Goal: Information Seeking & Learning: Learn about a topic

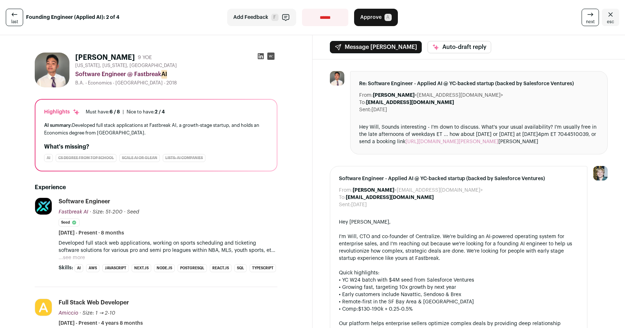
click at [313, 122] on div "From: William Wang <centralize@wellfound.us> To: Kevin Wang <amiccioapp@gmail.c…" at bounding box center [469, 264] width 313 height 411
click at [219, 122] on div "AI summary: Developed full stack applications at Fastbreak AI, a growth-stage s…" at bounding box center [156, 128] width 224 height 15
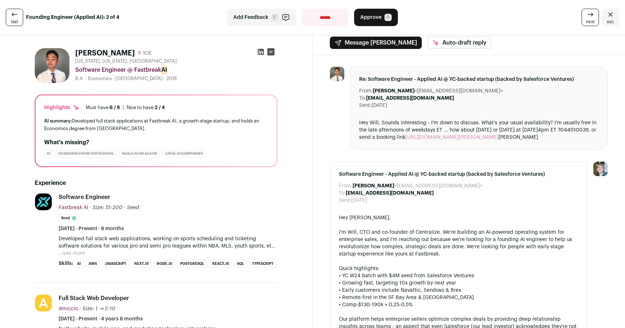
click at [219, 122] on div "AI summary: Developed full stack applications at Fastbreak AI, a growth-stage s…" at bounding box center [156, 124] width 224 height 15
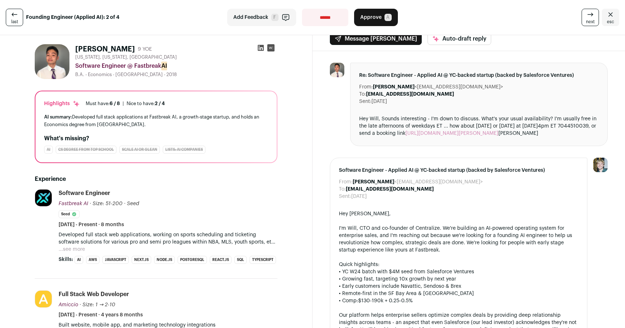
scroll to position [9, 0]
click at [70, 248] on button "...see more" at bounding box center [72, 248] width 26 height 7
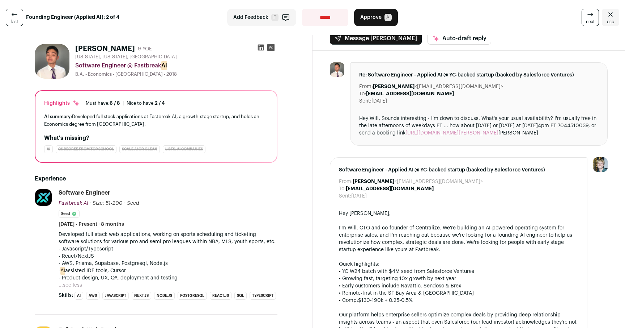
click at [150, 258] on p "- React/NextJS" at bounding box center [168, 255] width 219 height 7
click at [162, 257] on p "- React/NextJS" at bounding box center [168, 255] width 219 height 7
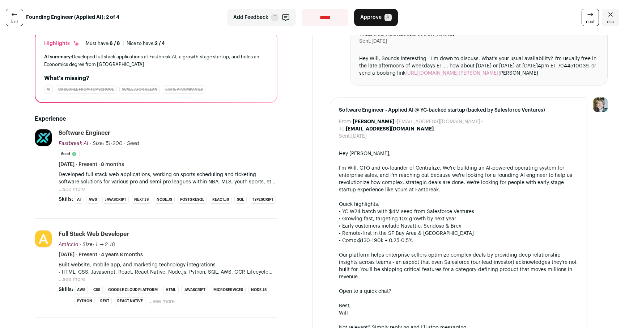
scroll to position [307, 0]
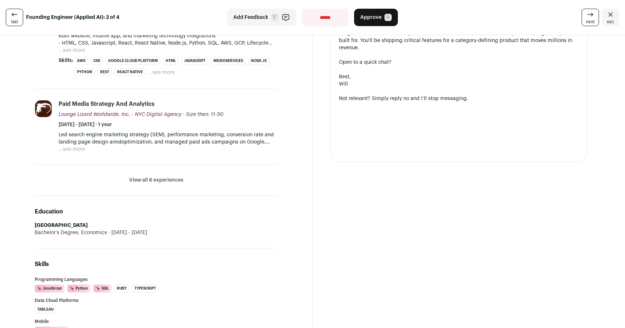
click at [125, 129] on li "Paid Media Strategy and Analytics Lounge Lizard Worldwide, Inc. - NYC Digital A…" at bounding box center [168, 126] width 219 height 53
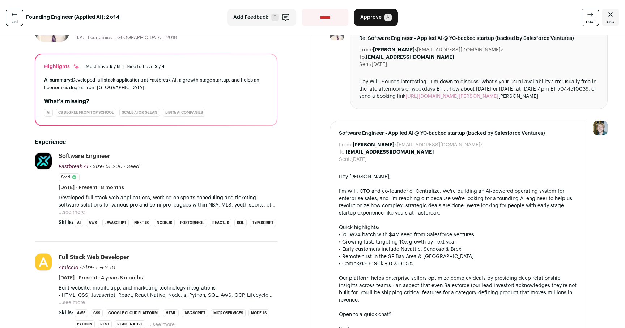
scroll to position [0, 0]
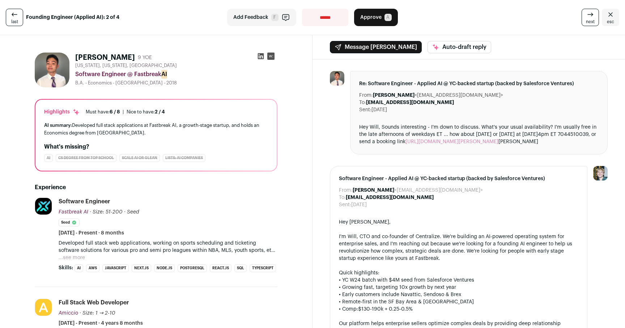
click at [260, 57] on icon at bounding box center [260, 55] width 7 height 7
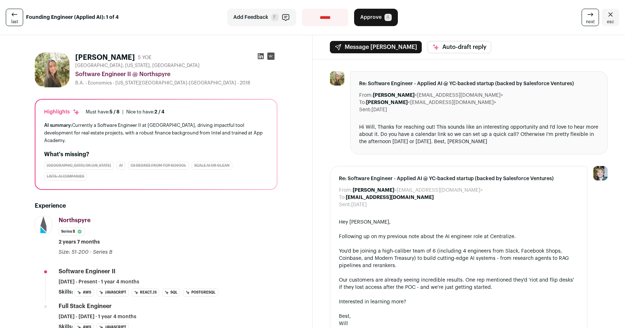
click at [165, 128] on div "AI summary: Currently a Software Engineer II at Northspyre, driving impactful t…" at bounding box center [156, 132] width 224 height 23
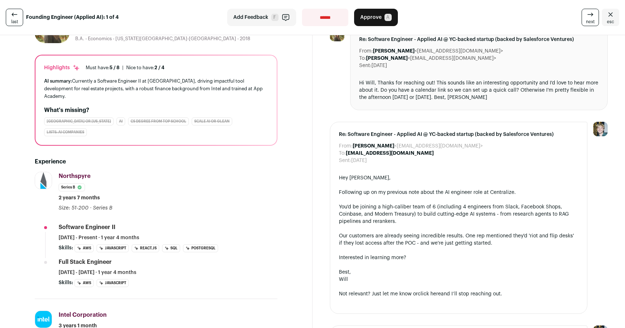
scroll to position [34, 0]
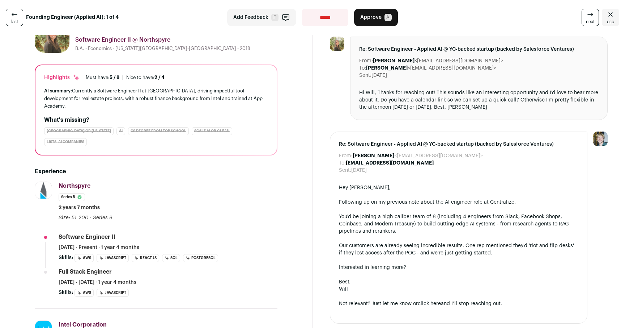
click at [174, 103] on div "Highlights Must have: 5 / 8 How many must haves have been fulfilled? | [GEOGRAP…" at bounding box center [155, 109] width 241 height 89
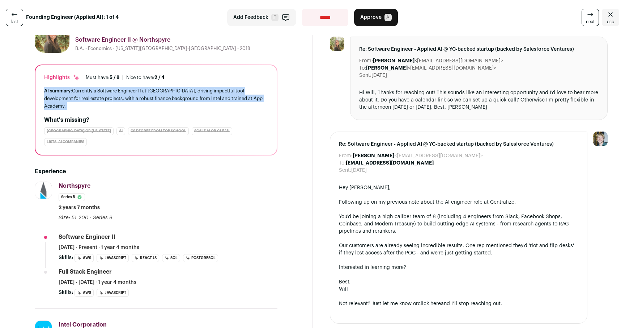
click at [182, 101] on div "AI summary: Currently a Software Engineer II at Northspyre, driving impactful t…" at bounding box center [156, 98] width 224 height 23
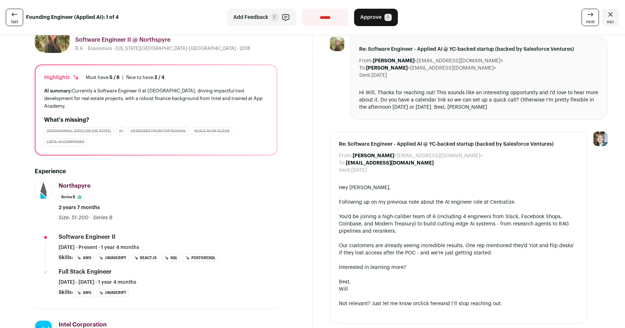
click at [182, 101] on div "AI summary: Currently a Software Engineer II at Northspyre, driving impactful t…" at bounding box center [156, 98] width 224 height 23
click at [185, 100] on div "AI summary: Currently a Software Engineer II at Northspyre, driving impactful t…" at bounding box center [156, 98] width 224 height 23
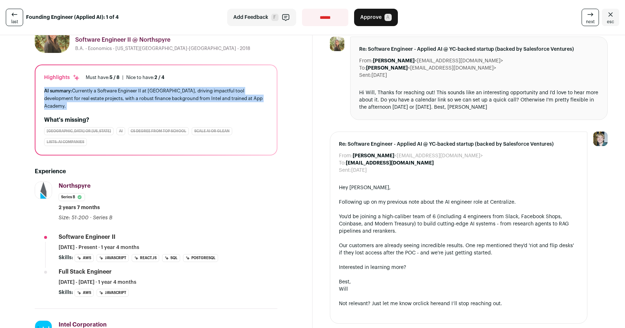
click at [196, 100] on div "AI summary: Currently a Software Engineer II at Northspyre, driving impactful t…" at bounding box center [156, 98] width 224 height 23
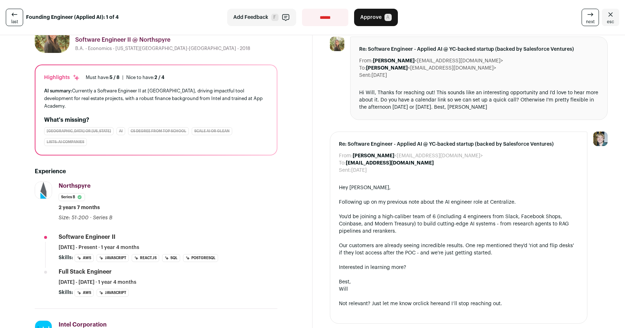
click at [196, 100] on div "AI summary: Currently a Software Engineer II at Northspyre, driving impactful t…" at bounding box center [156, 98] width 224 height 23
click at [210, 94] on div "AI summary: Currently a Software Engineer II at Northspyre, driving impactful t…" at bounding box center [156, 98] width 224 height 23
click at [206, 94] on div "AI summary: Currently a Software Engineer II at Northspyre, driving impactful t…" at bounding box center [156, 98] width 224 height 23
click at [212, 94] on div "AI summary: Currently a Software Engineer II at Northspyre, driving impactful t…" at bounding box center [156, 98] width 224 height 23
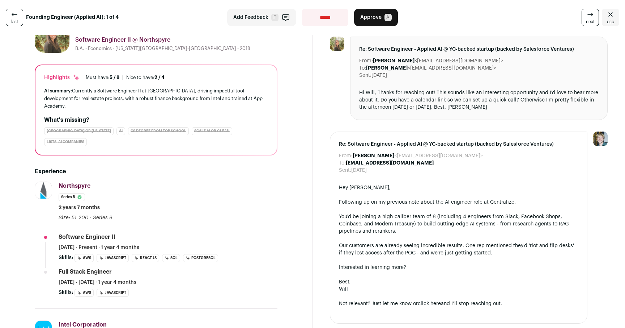
click at [212, 94] on div "AI summary: Currently a Software Engineer II at Northspyre, driving impactful t…" at bounding box center [156, 98] width 224 height 23
click at [220, 96] on div "AI summary: Currently a Software Engineer II at Northspyre, driving impactful t…" at bounding box center [156, 98] width 224 height 23
click at [228, 97] on div "AI summary: Currently a Software Engineer II at Northspyre, driving impactful t…" at bounding box center [156, 98] width 224 height 23
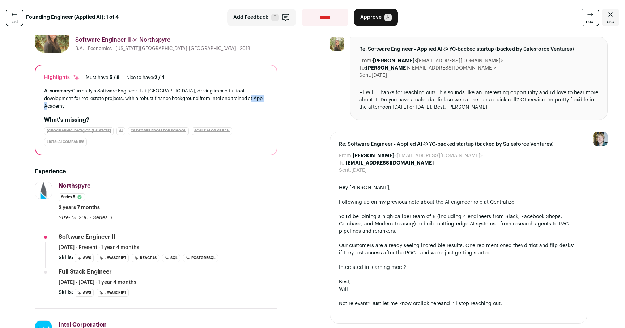
click at [235, 98] on div "AI summary: Currently a Software Engineer II at Northspyre, driving impactful t…" at bounding box center [156, 98] width 224 height 23
click at [222, 98] on div "AI summary: Currently a Software Engineer II at Northspyre, driving impactful t…" at bounding box center [156, 98] width 224 height 23
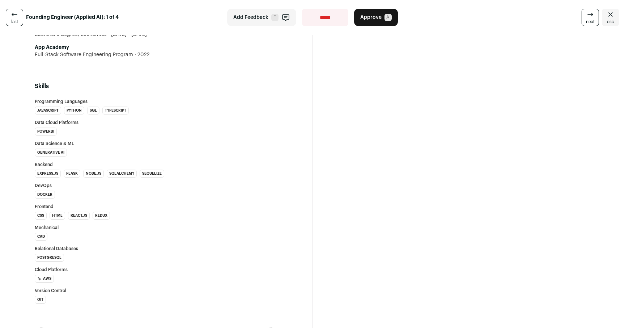
scroll to position [991, 0]
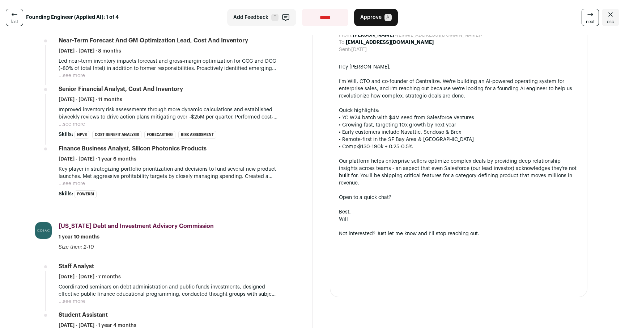
scroll to position [262, 0]
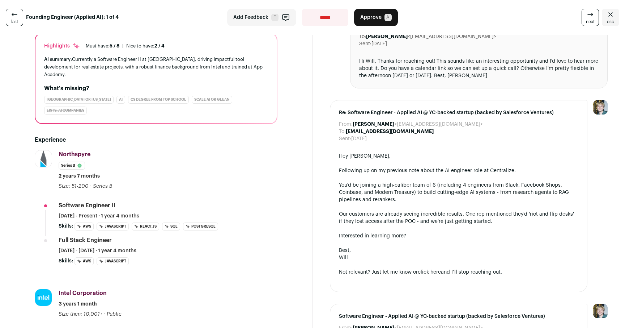
scroll to position [67, 0]
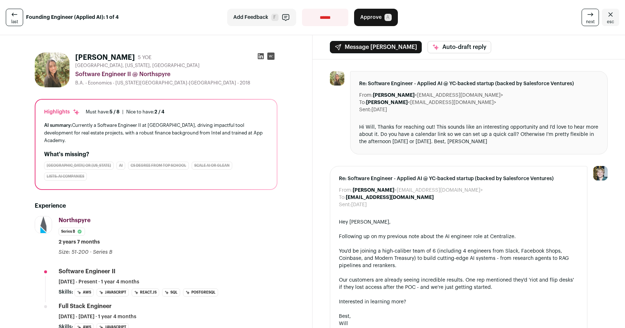
click at [330, 130] on div at bounding box center [337, 112] width 14 height 83
click at [261, 56] on icon at bounding box center [260, 55] width 7 height 7
click at [529, 41] on div "Message [PERSON_NAME] Auto-draft reply" at bounding box center [469, 47] width 313 height 24
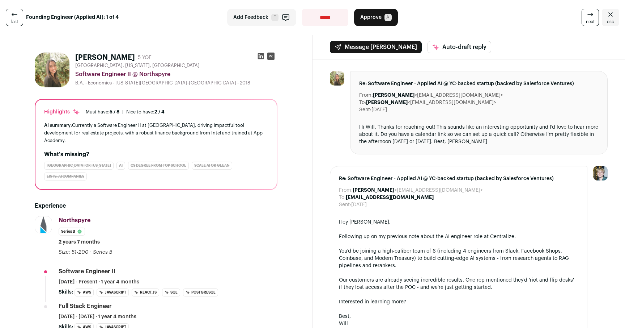
click at [276, 115] on div "Highlights Must have: 5 / 8 How many must haves have been fulfilled? | [GEOGRAP…" at bounding box center [155, 144] width 241 height 89
